Goal: Information Seeking & Learning: Learn about a topic

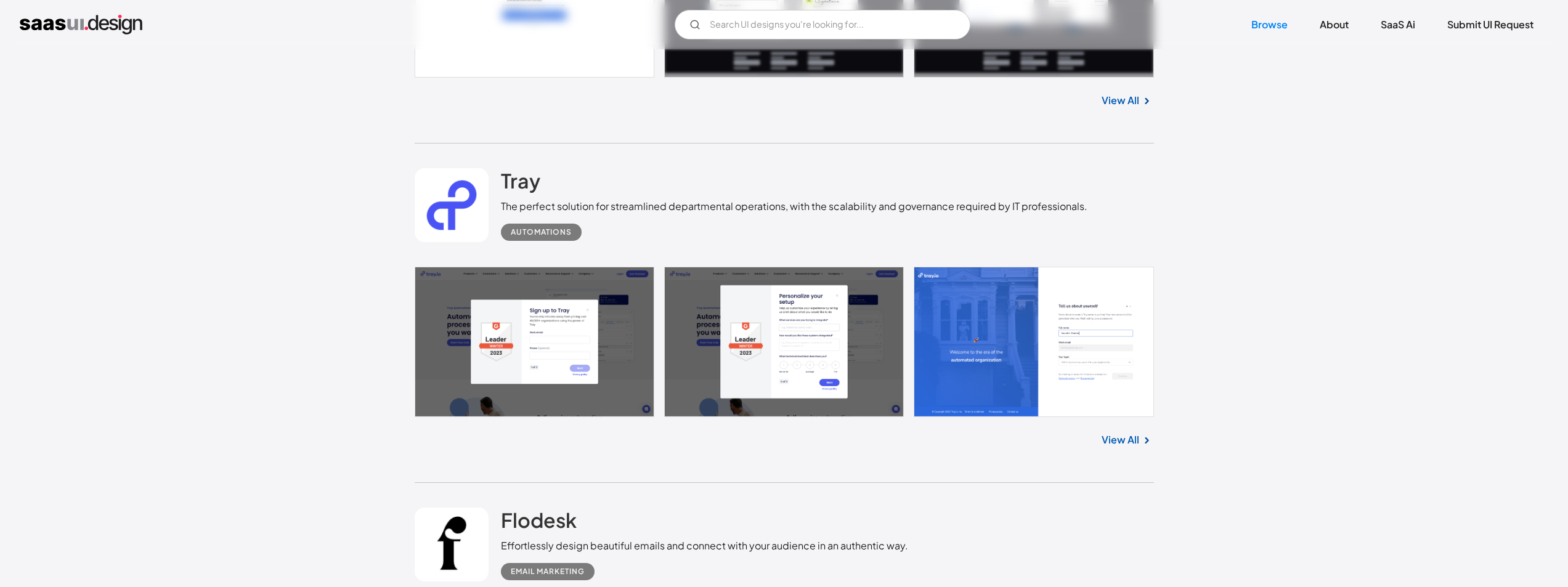
scroll to position [1982, 0]
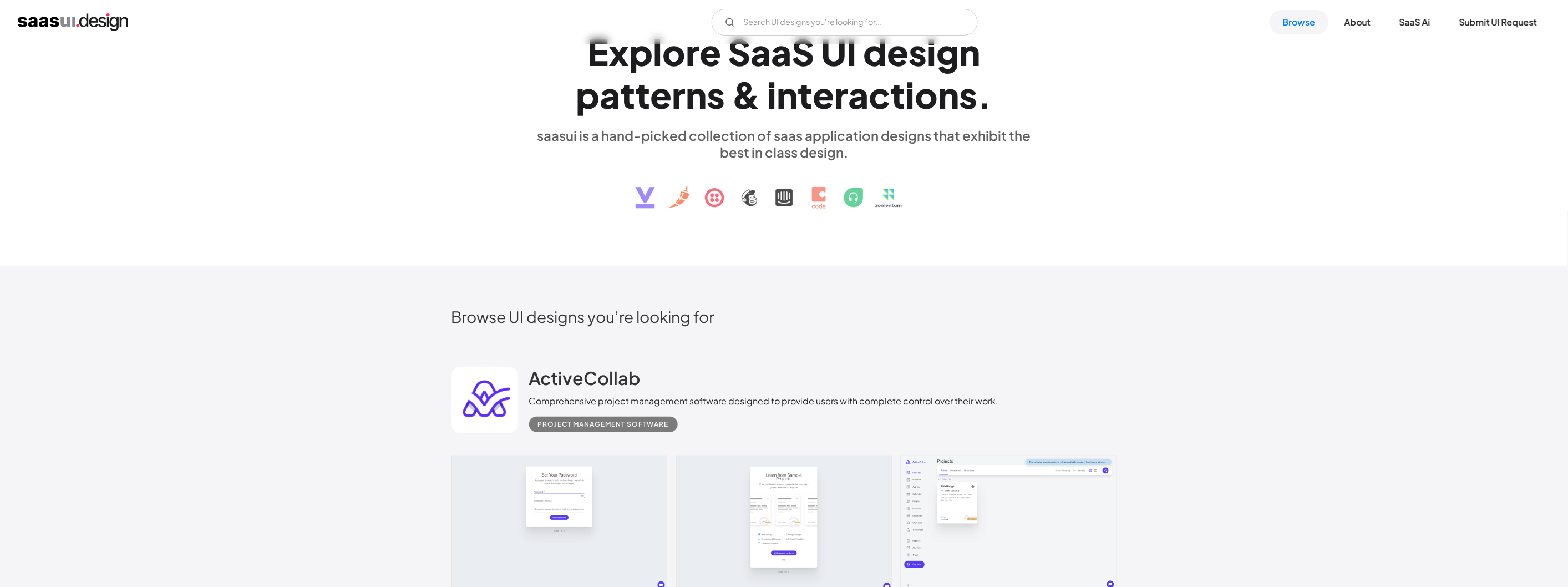
scroll to position [185, 0]
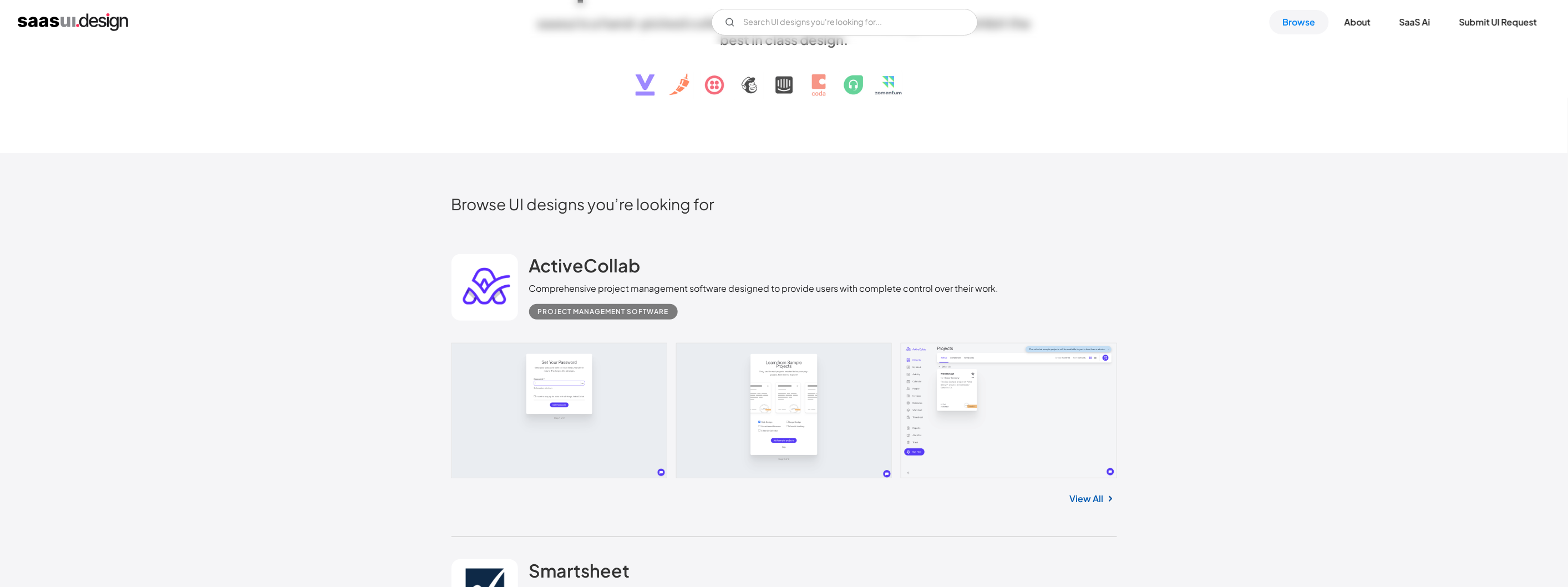
click at [1089, 496] on link "View All" at bounding box center [1087, 498] width 34 height 13
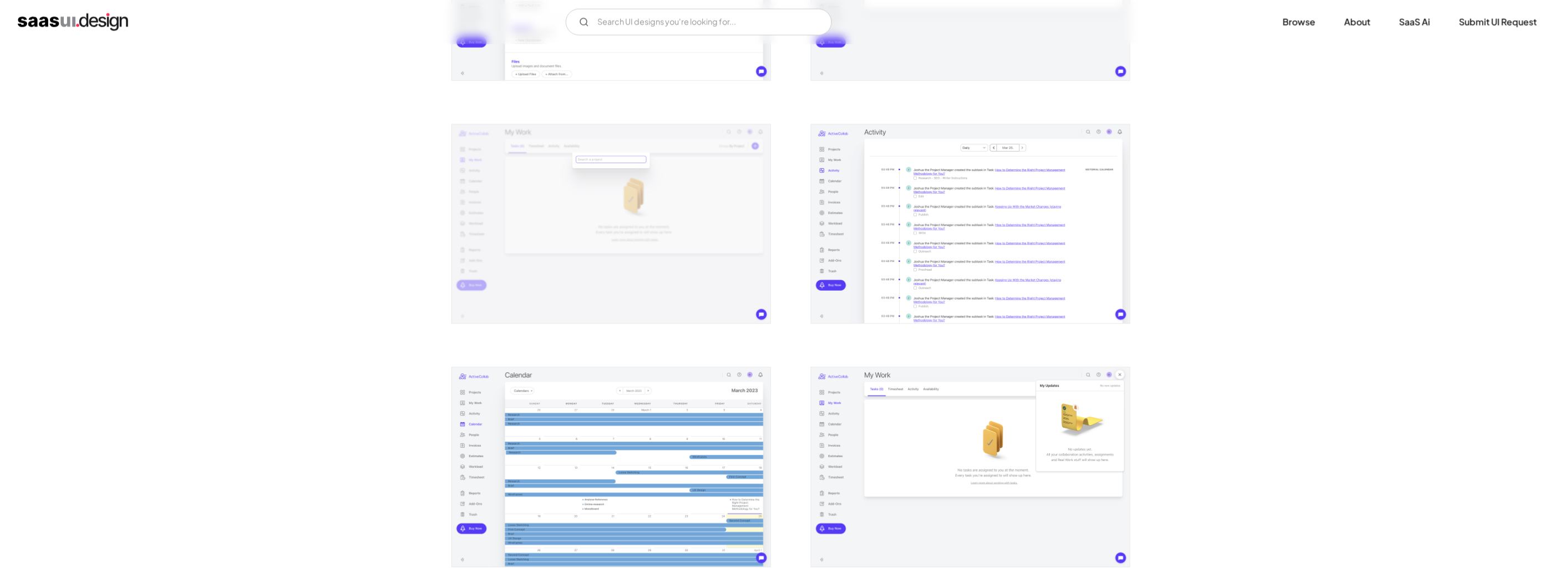
scroll to position [863, 0]
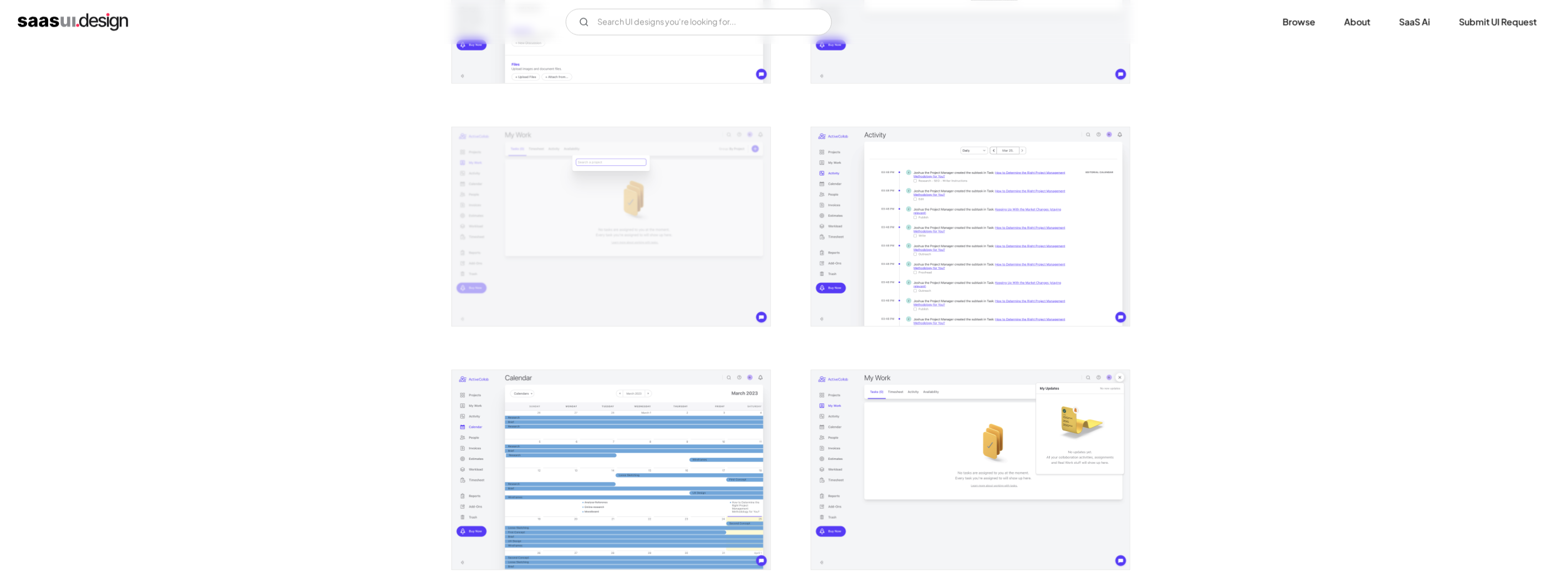
click at [1015, 275] on img "open lightbox" at bounding box center [970, 227] width 319 height 199
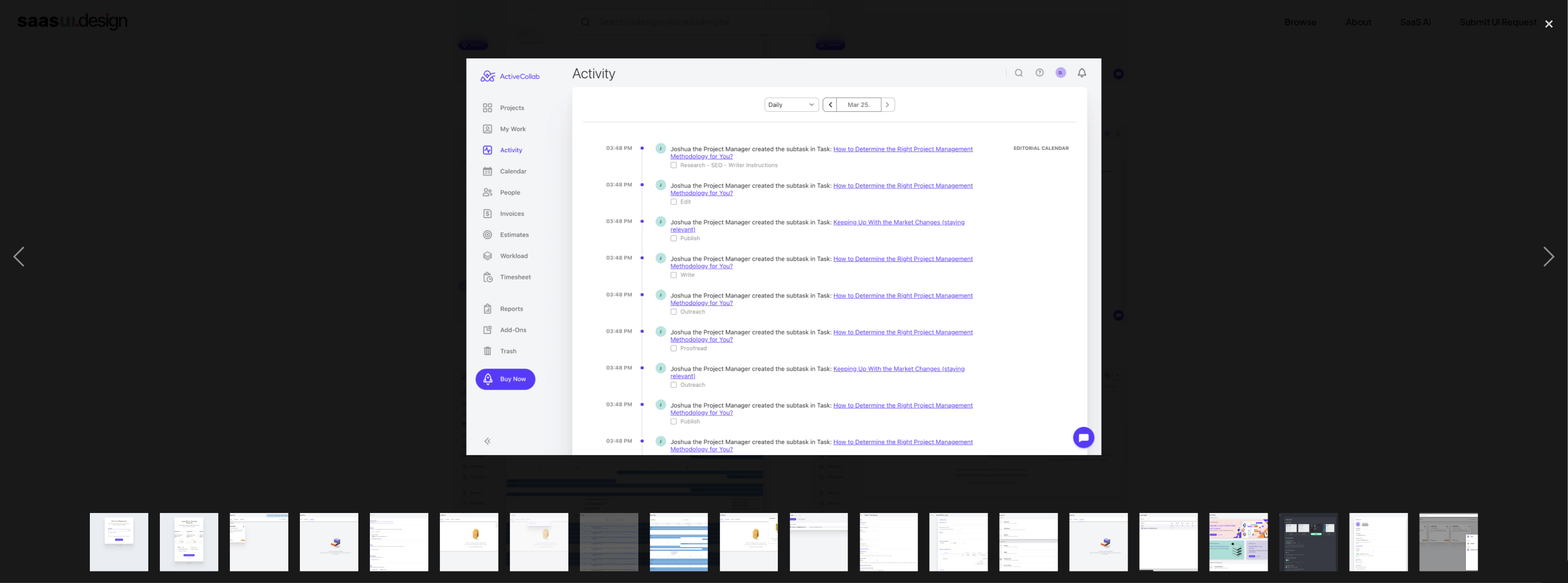
click at [1157, 296] on div at bounding box center [784, 256] width 1568 height 490
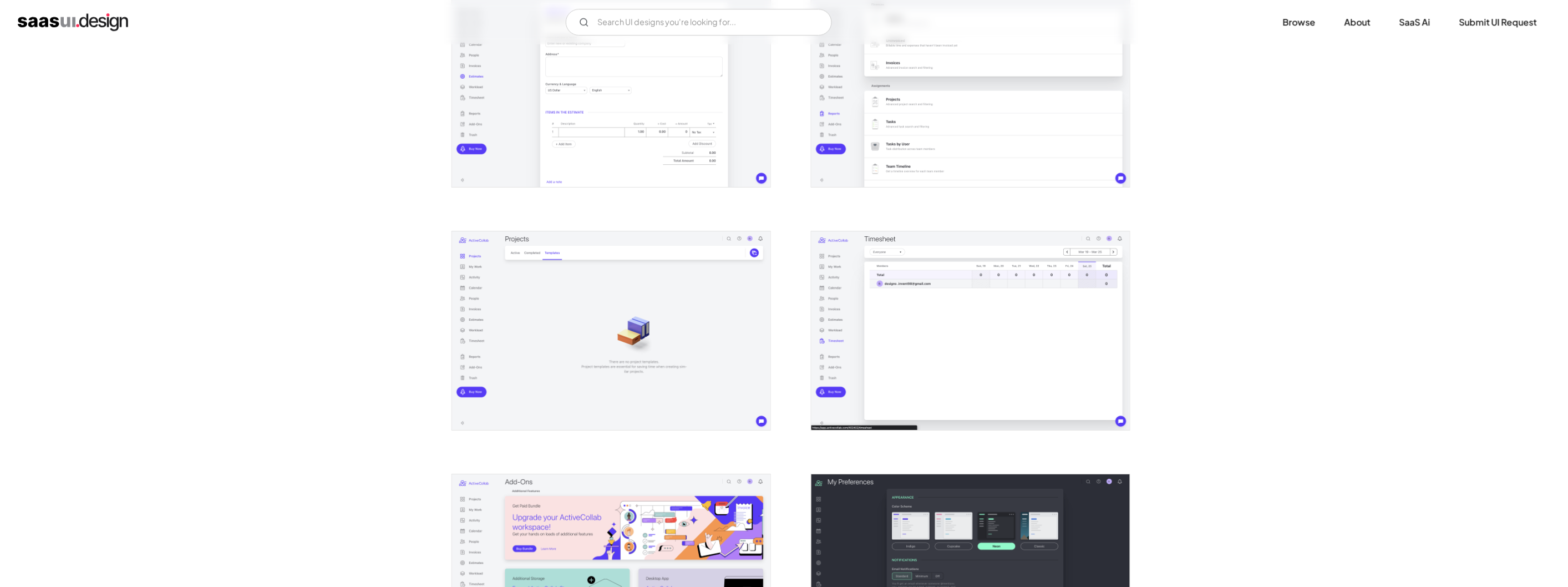
scroll to position [1849, 0]
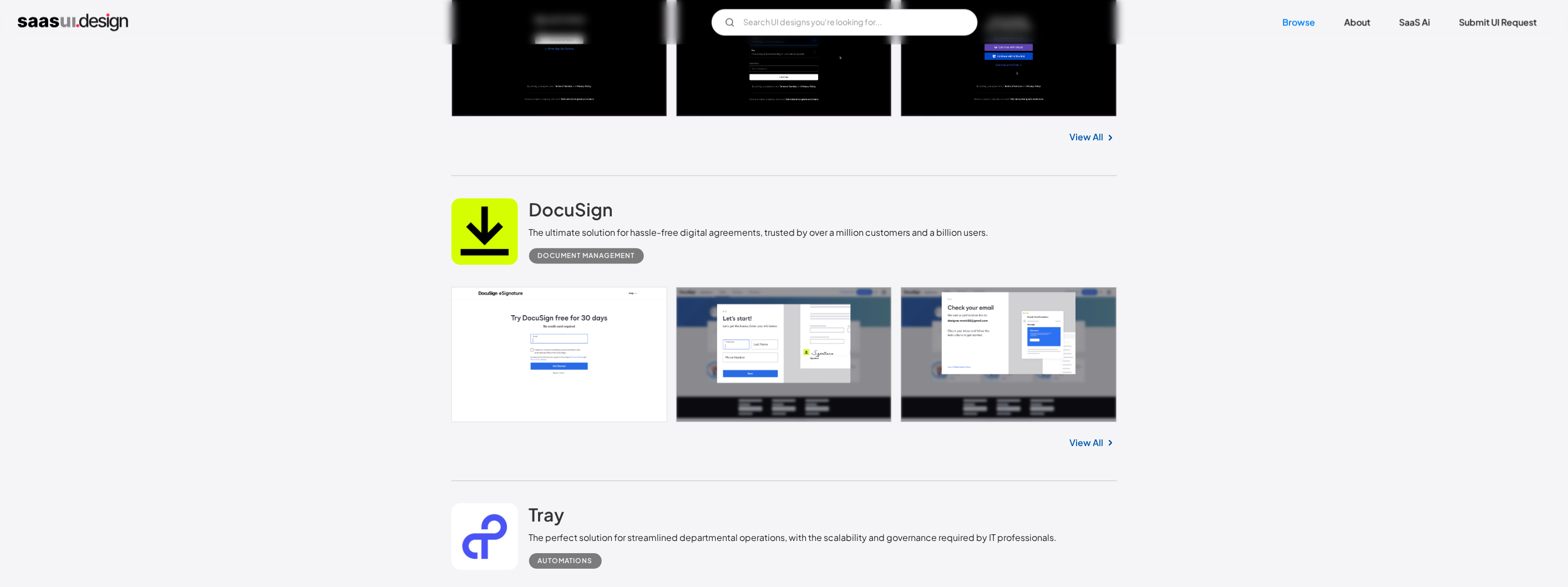
scroll to position [1580, 0]
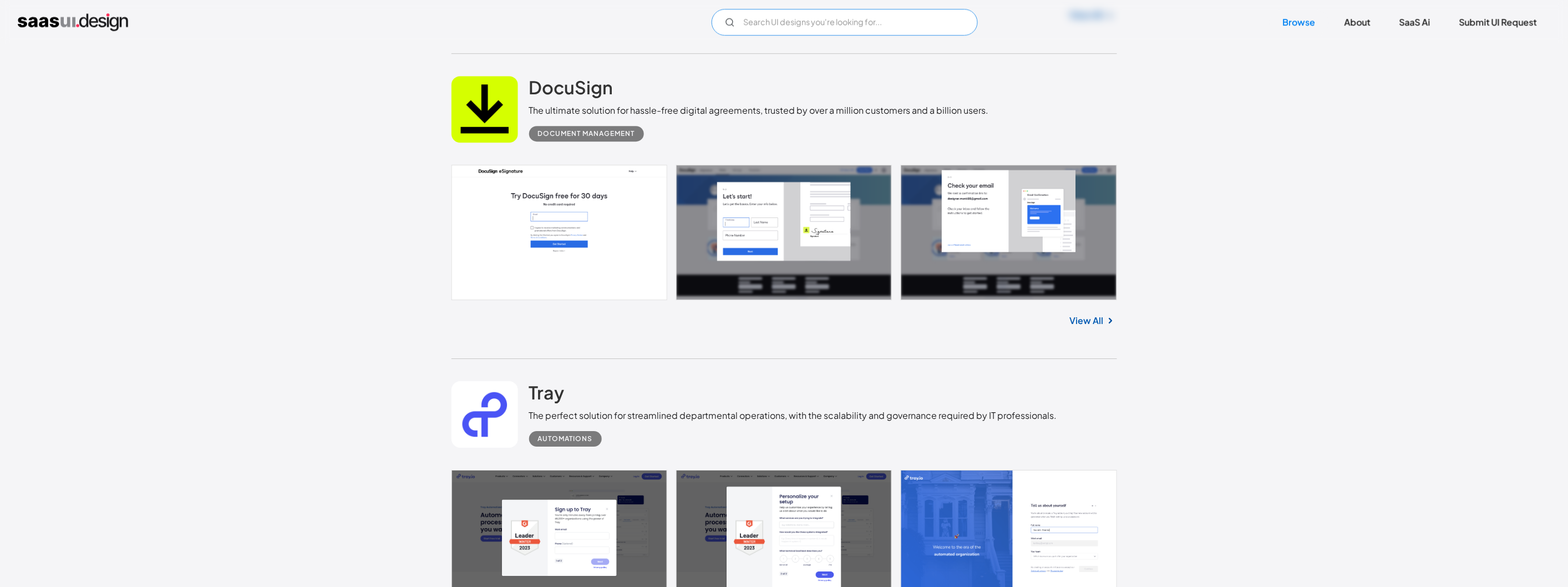
click at [805, 28] on input "Email Form" at bounding box center [844, 22] width 266 height 27
click at [795, 18] on input "guide" at bounding box center [844, 22] width 266 height 27
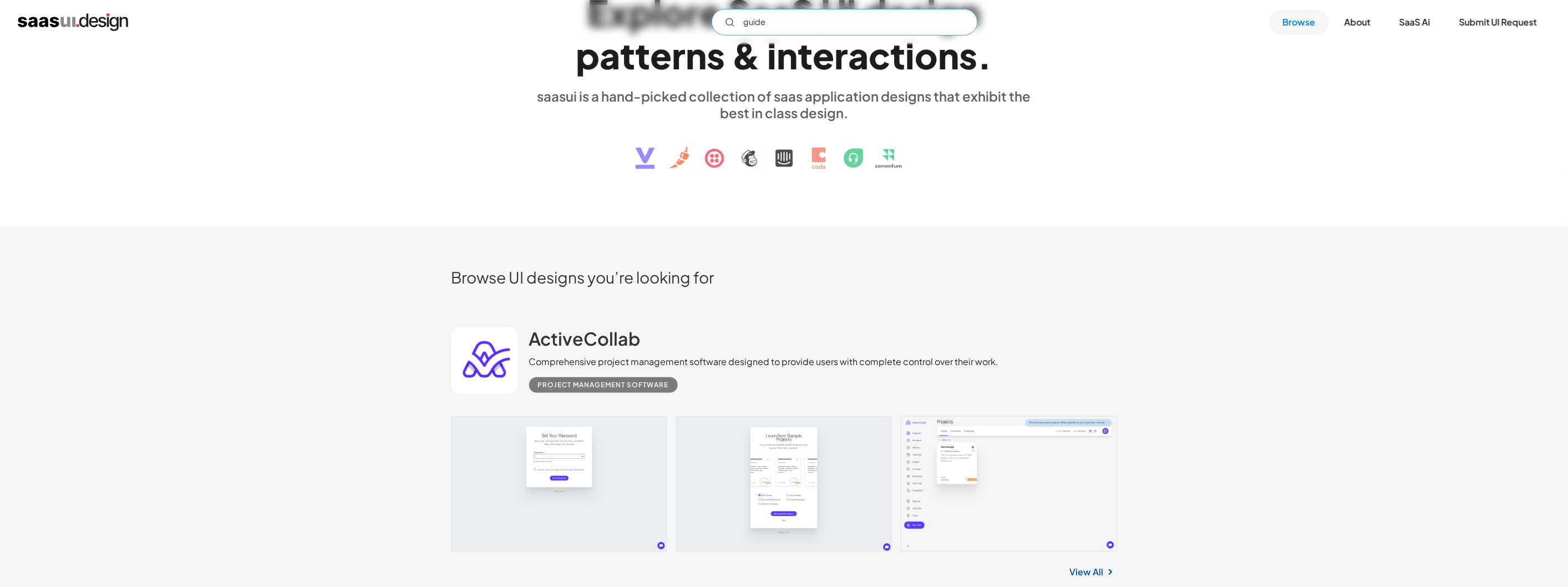
scroll to position [0, 0]
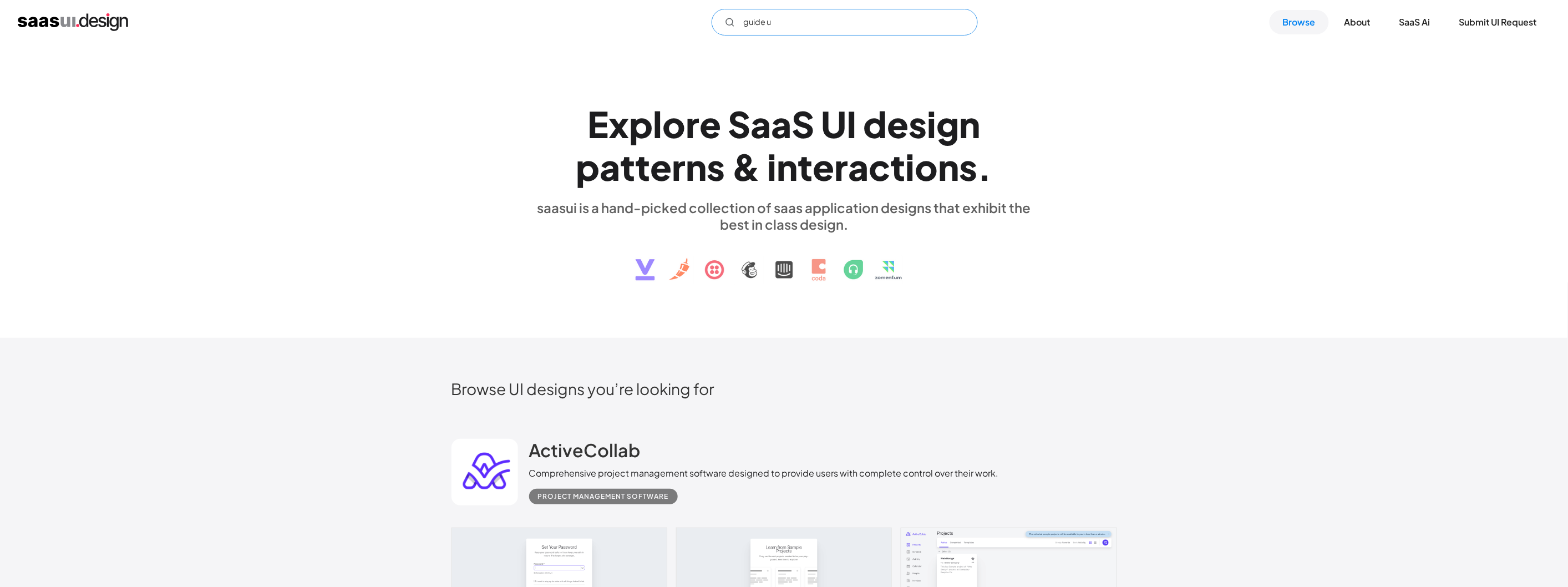
type input "guide ui"
drag, startPoint x: 750, startPoint y: 29, endPoint x: 694, endPoint y: 33, distance: 56.1
click at [694, 33] on div "guide ui Not found ! Thank you! Your submission has been received! Oops! Someth…" at bounding box center [784, 22] width 1532 height 27
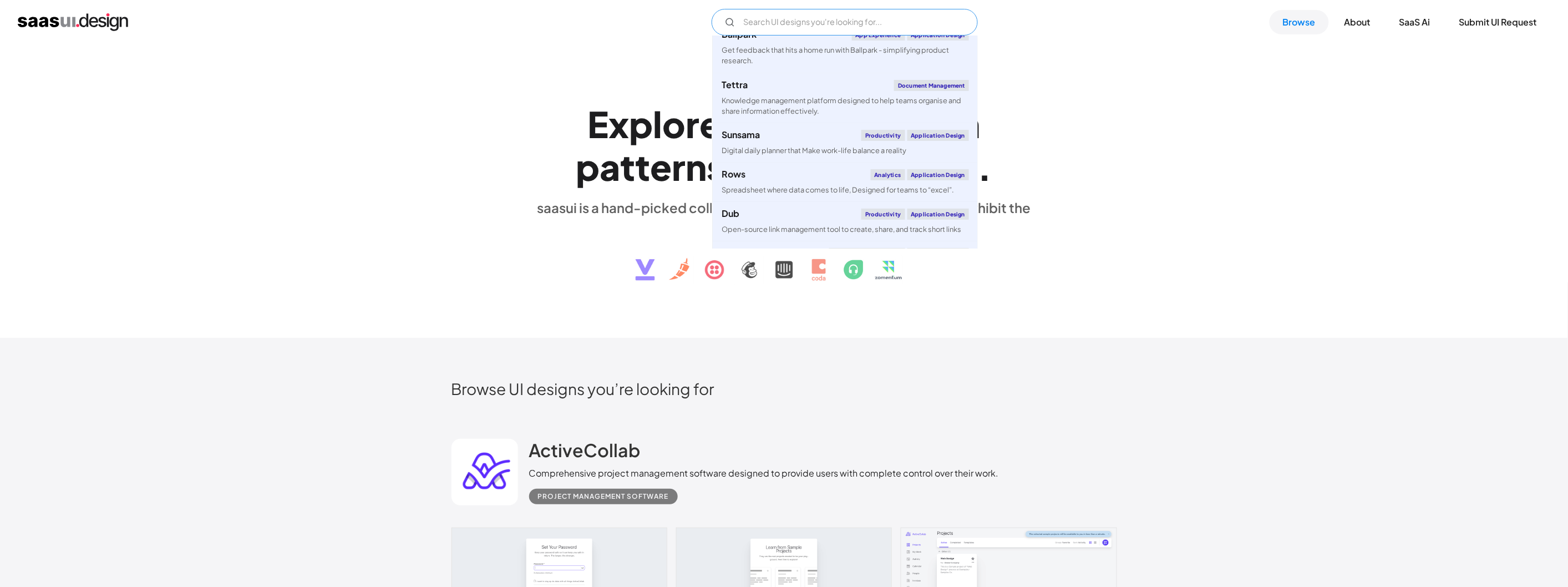
scroll to position [3576, 0]
click at [511, 190] on div "E x p l o r e S a a S U I d e s i g n p a t t e r n s & i n t e r a c t i o n s…" at bounding box center [784, 190] width 665 height 199
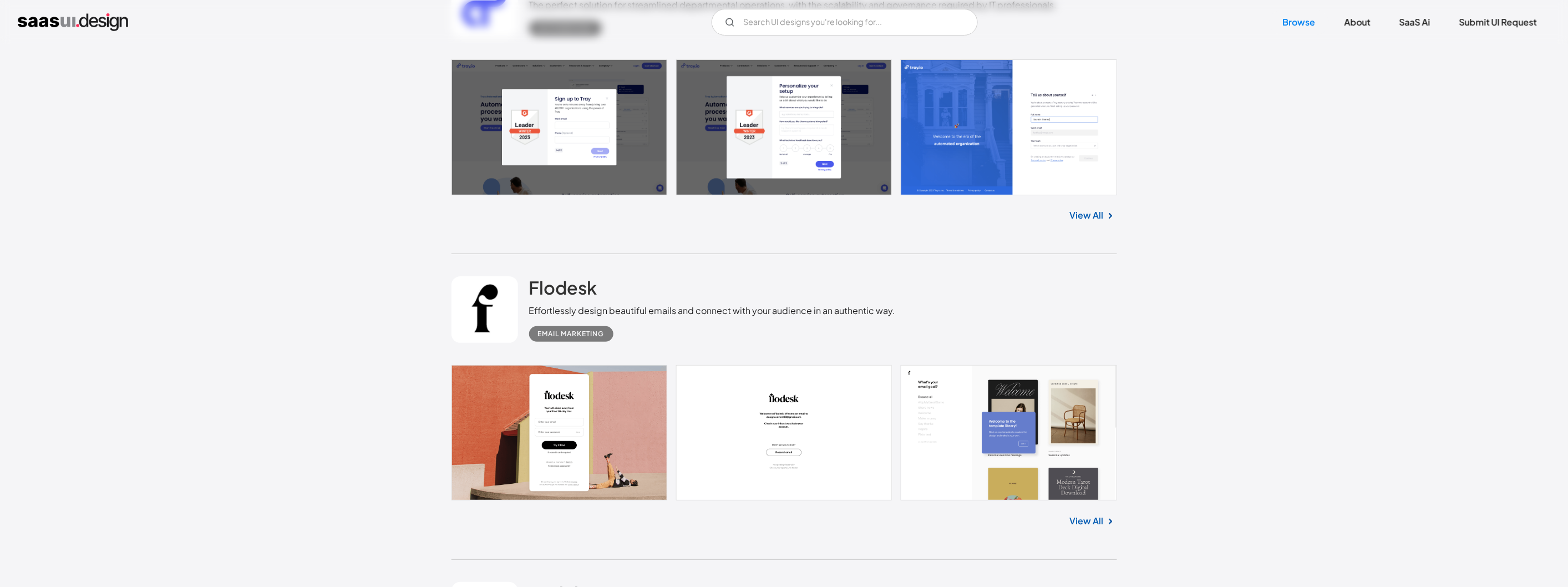
scroll to position [2157, 0]
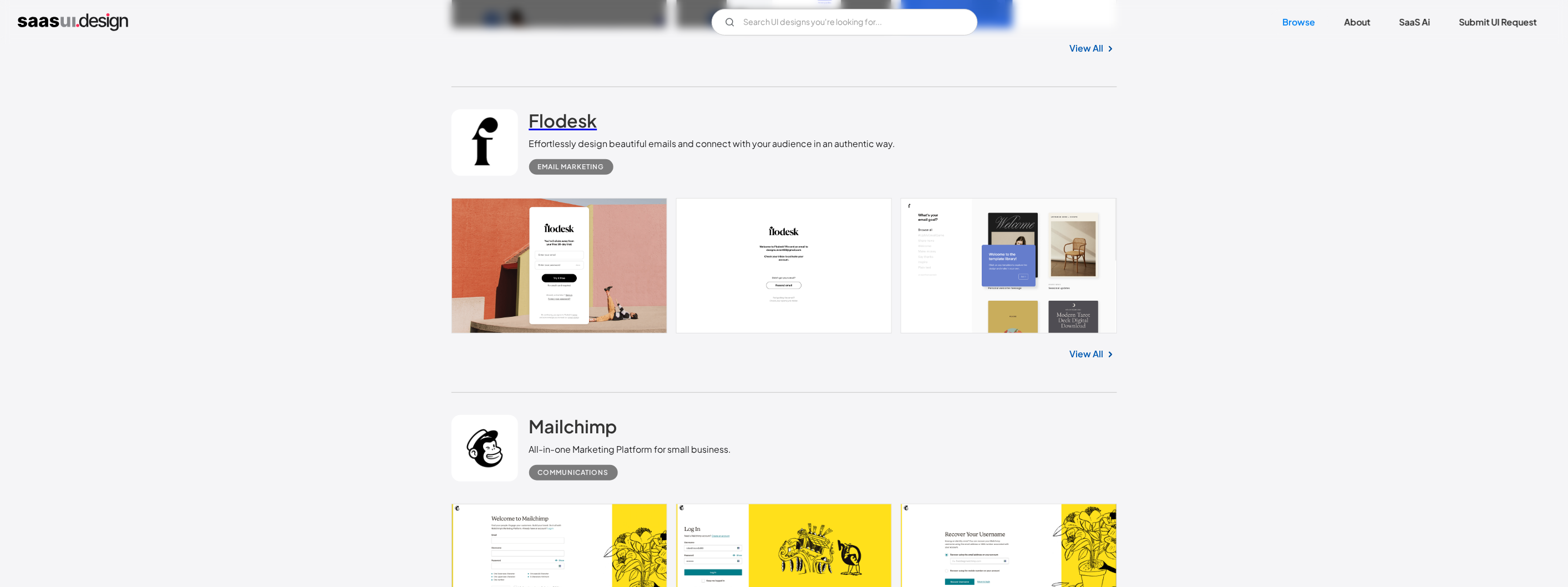
click at [566, 126] on h2 "Flodesk" at bounding box center [563, 120] width 68 height 22
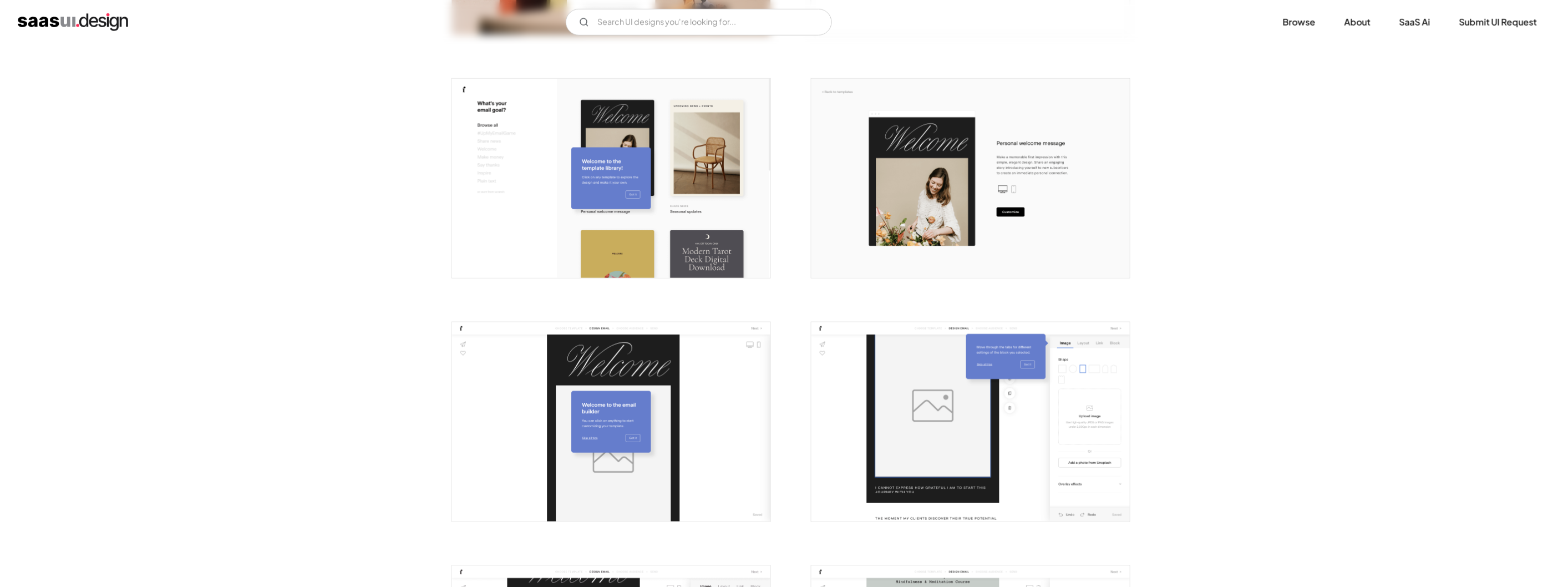
scroll to position [616, 0]
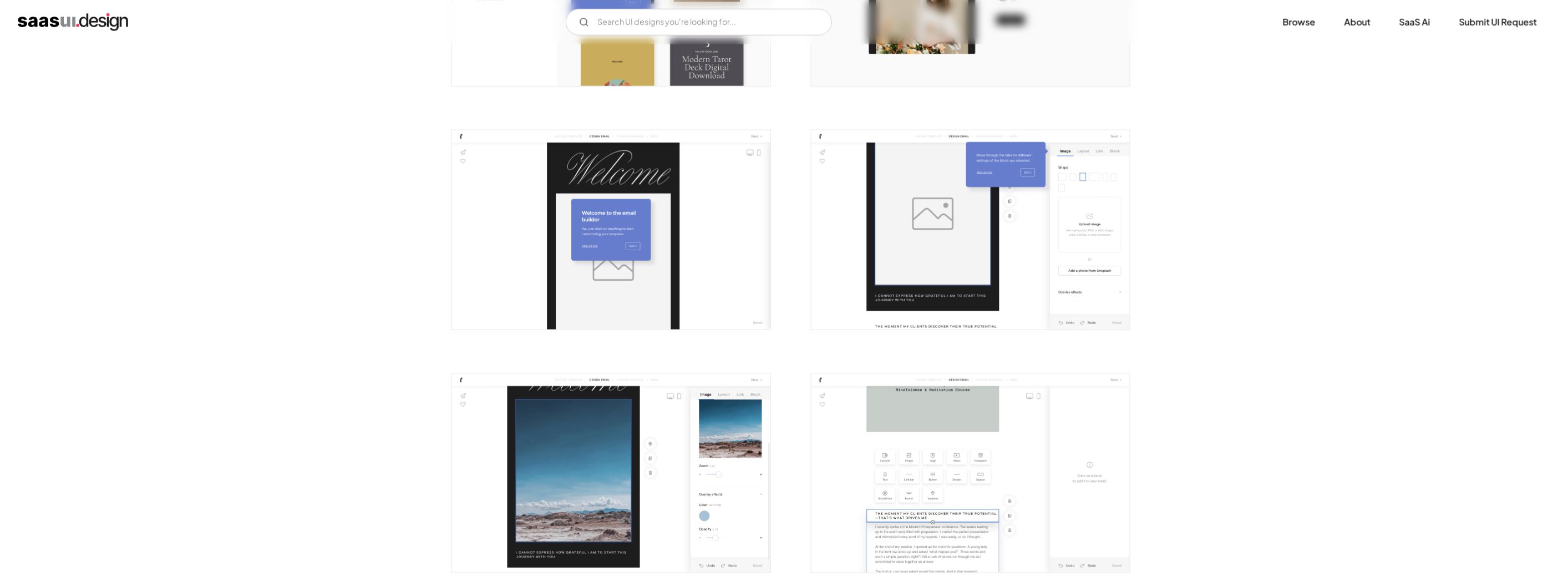
click at [568, 178] on img "open lightbox" at bounding box center [611, 230] width 319 height 199
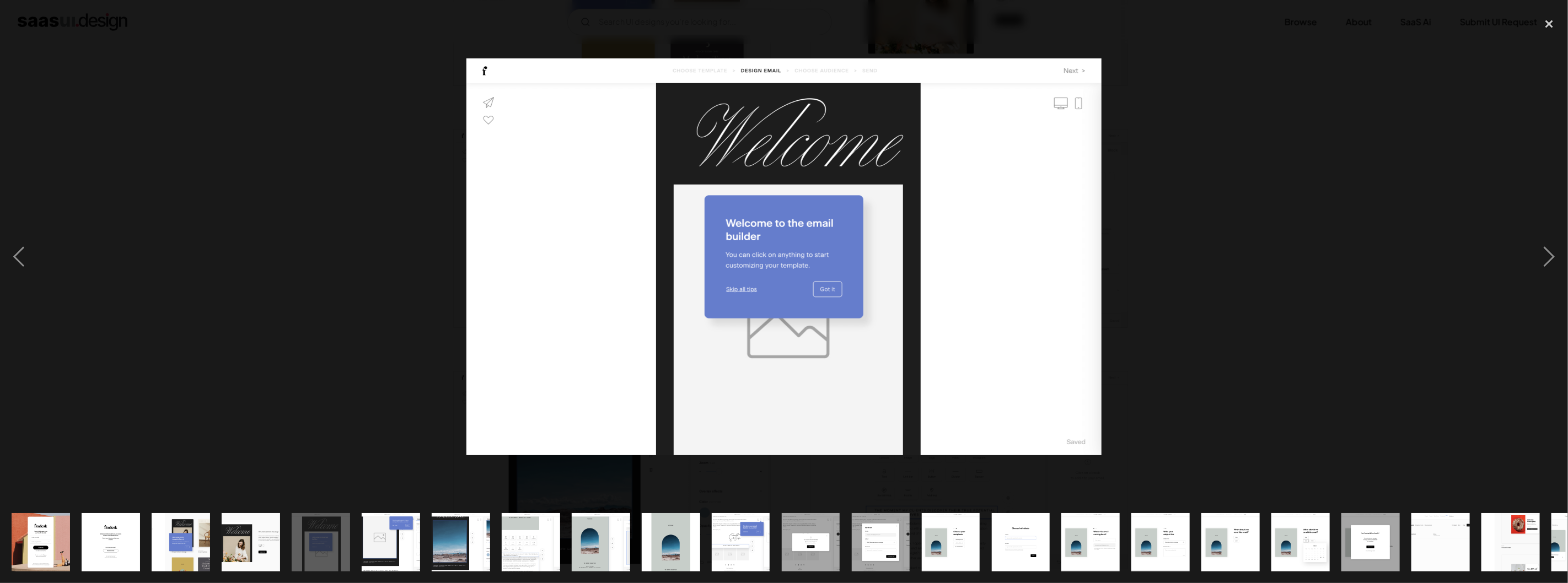
click at [1354, 313] on div at bounding box center [784, 256] width 1568 height 490
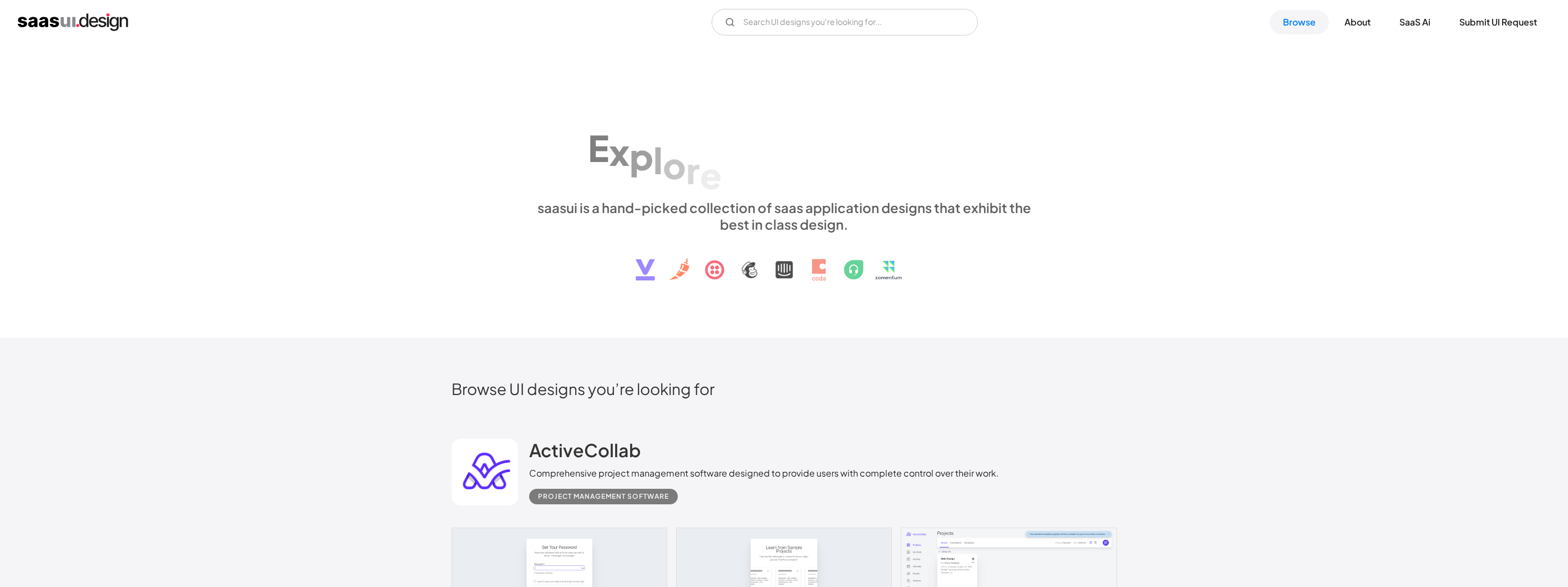
scroll to position [2157, 0]
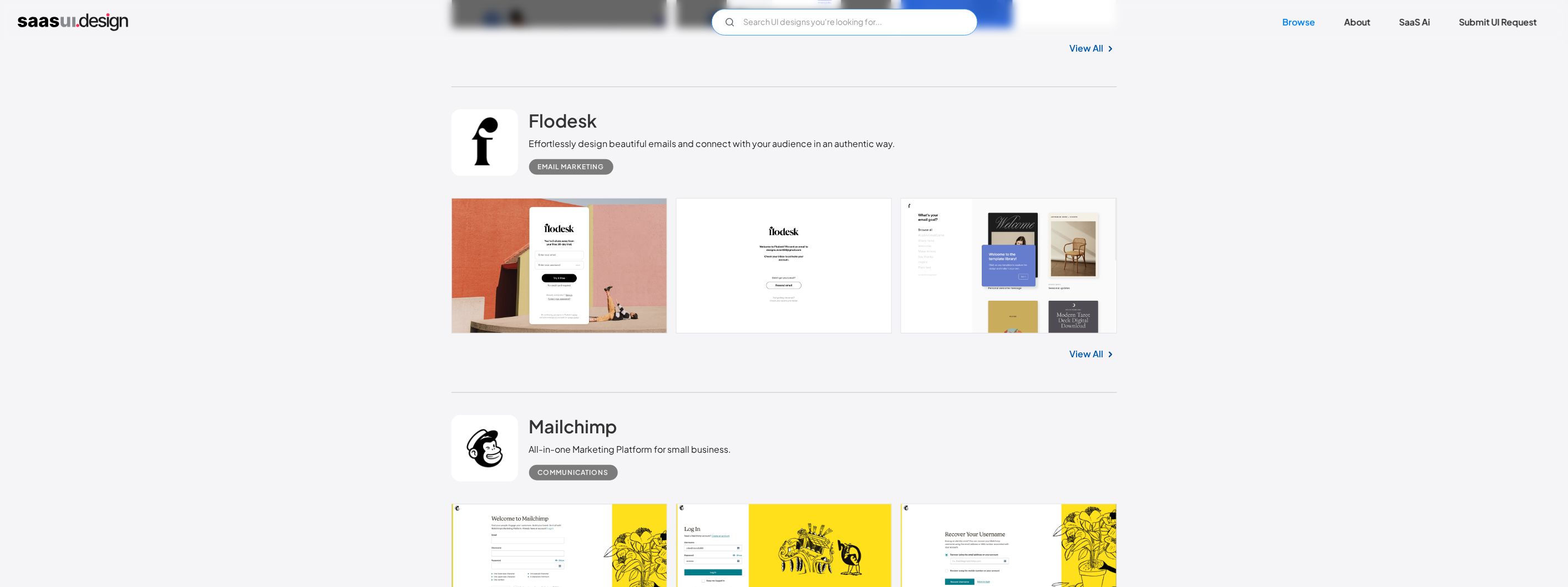
click at [821, 29] on input "Email Form" at bounding box center [844, 22] width 266 height 27
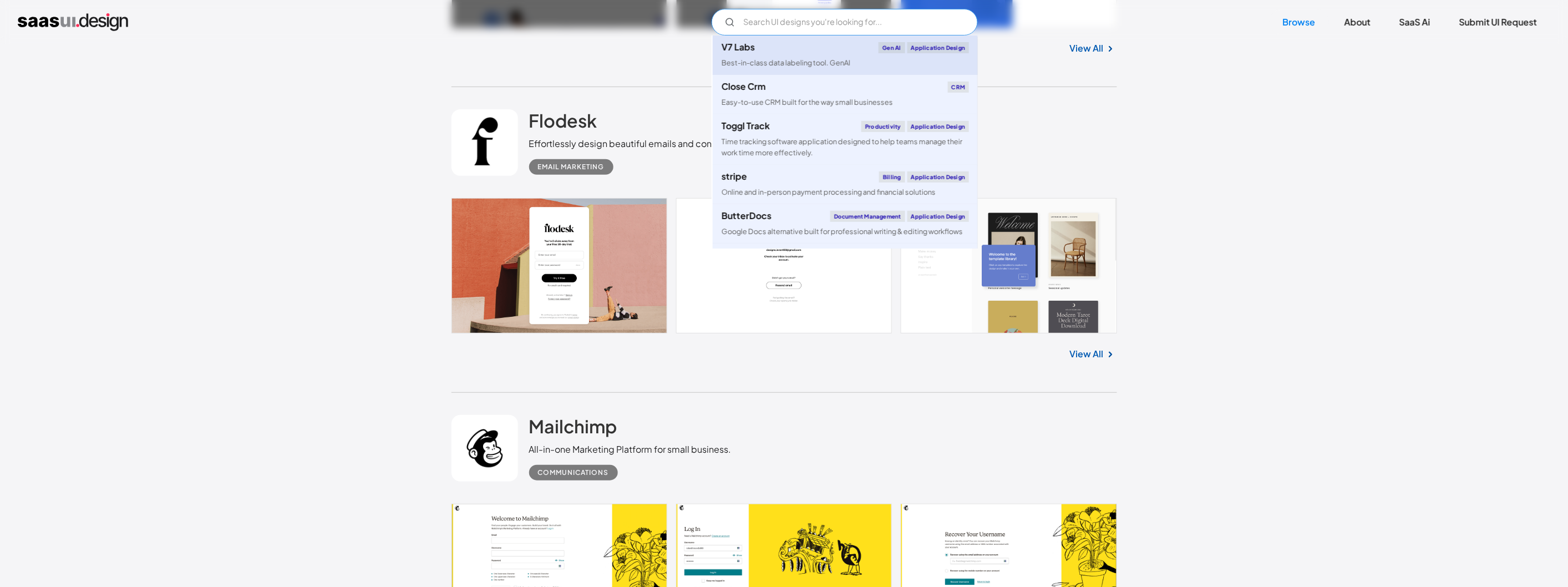
paste input "Version Control"
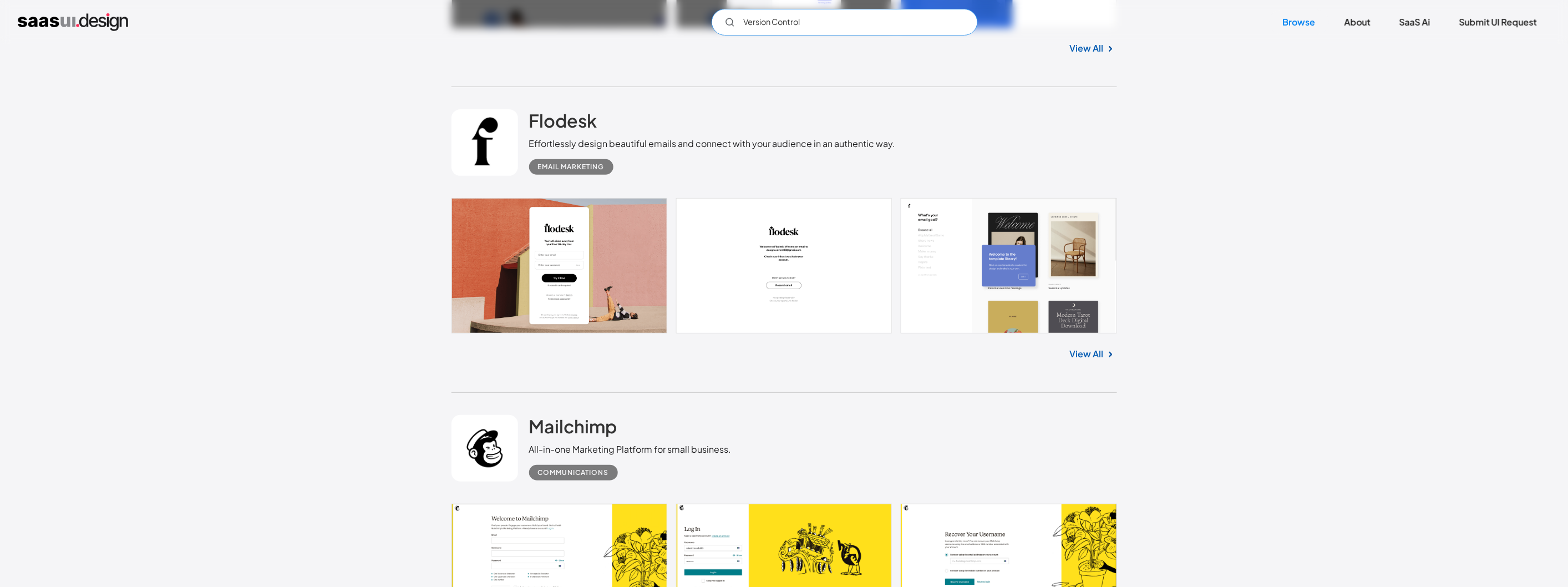
click at [811, 25] on input "Version Control" at bounding box center [844, 22] width 266 height 27
type input "Version Control"
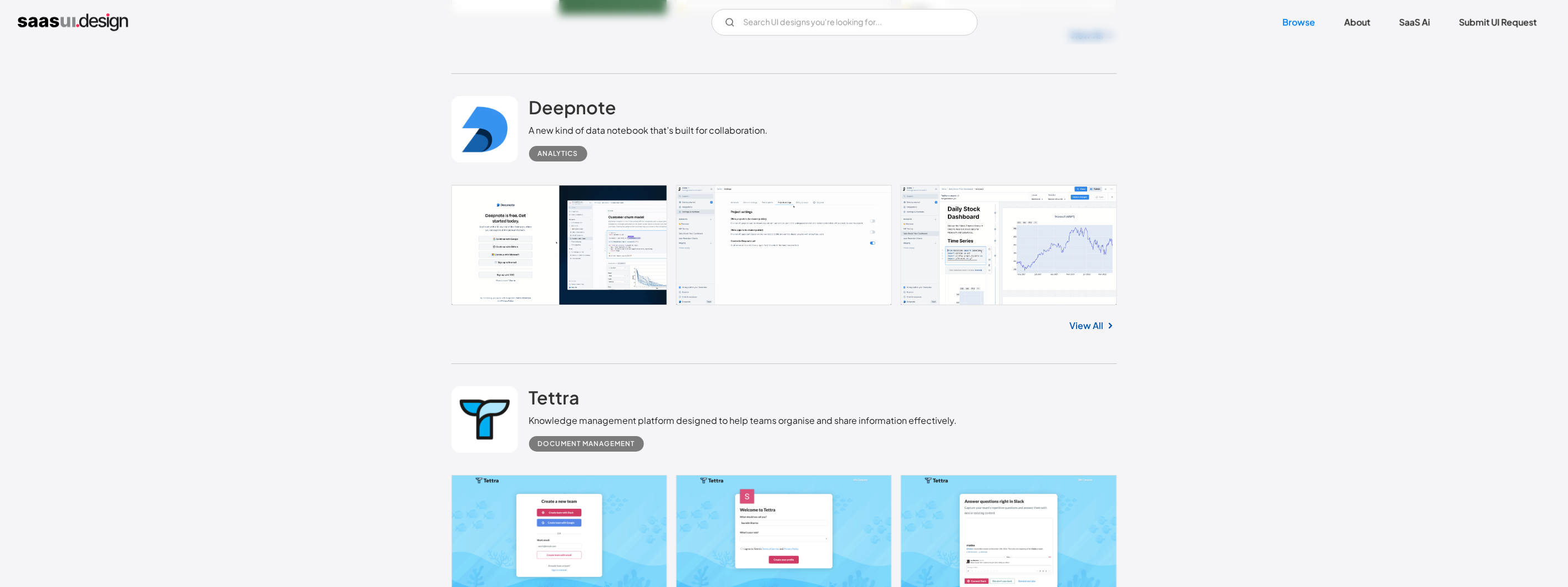
scroll to position [25783, 0]
